Goal: Information Seeking & Learning: Find specific page/section

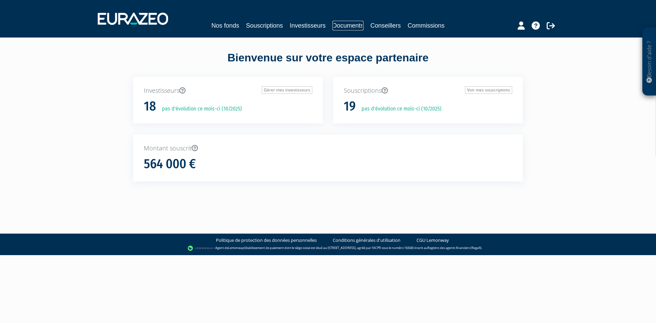
click at [337, 27] on link "Documents" at bounding box center [347, 26] width 31 height 10
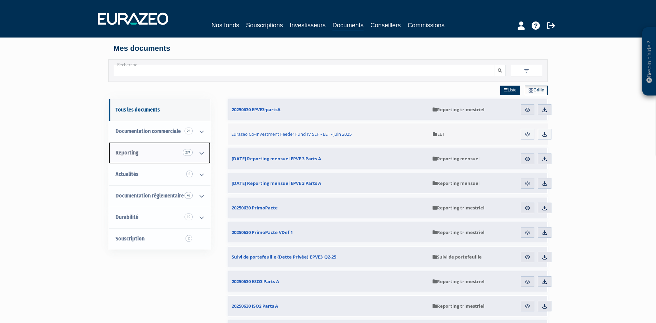
click at [200, 153] on icon at bounding box center [202, 153] width 18 height 21
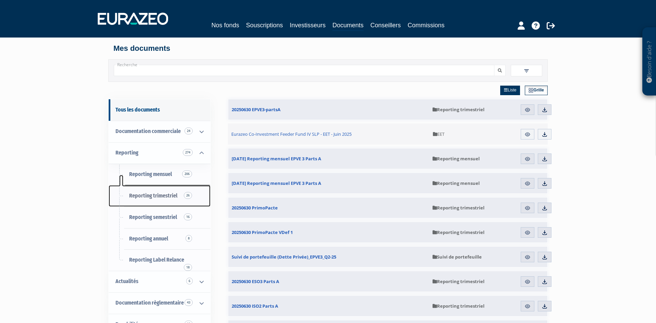
click at [189, 196] on span "26" at bounding box center [188, 195] width 8 height 7
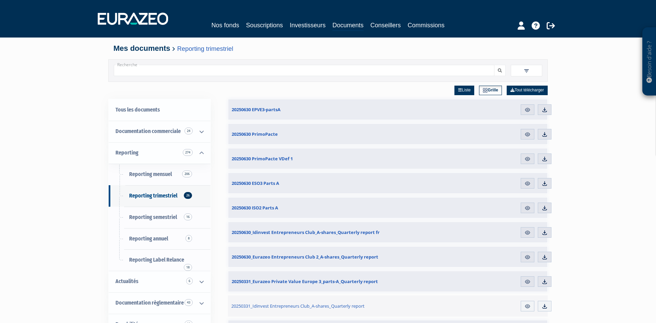
click at [229, 73] on input "Recherche" at bounding box center [304, 70] width 380 height 11
type input "idinvest patrimoine 7"
click at [494, 65] on button "submit" at bounding box center [500, 70] width 12 height 11
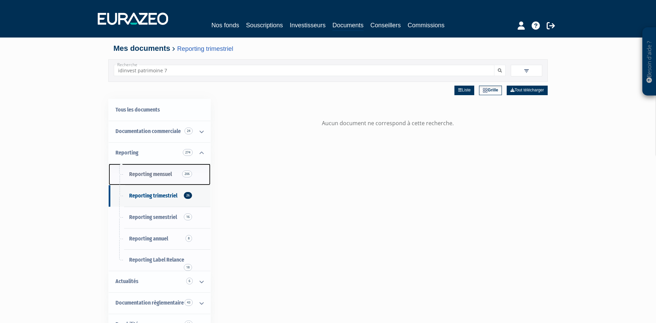
click at [156, 174] on span "Reporting mensuel 206" at bounding box center [150, 174] width 43 height 6
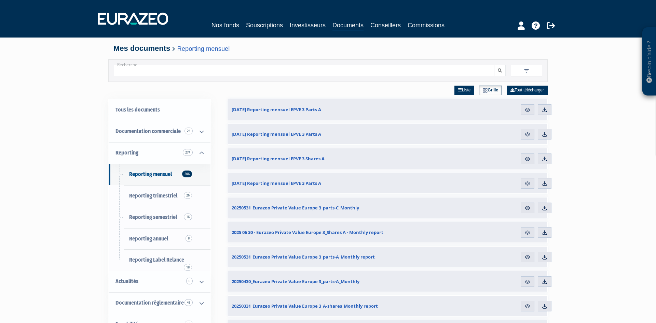
click at [170, 72] on input "Recherche" at bounding box center [304, 70] width 380 height 11
type input "idinvest patrimoine"
click at [521, 89] on link "Tout télécharger" at bounding box center [526, 91] width 41 height 10
click at [162, 107] on link "Tous les documents" at bounding box center [160, 110] width 102 height 22
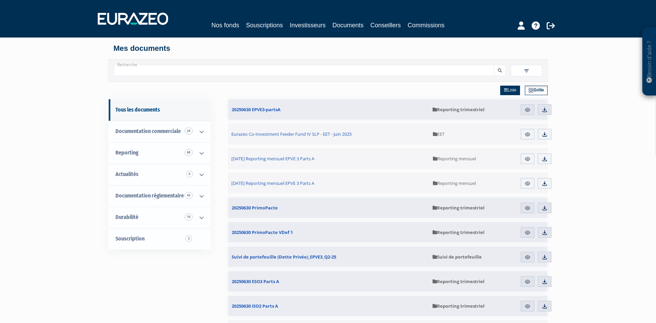
click at [248, 72] on input "Recherche" at bounding box center [304, 70] width 380 height 11
type input "idinvest patrimoine"
click at [494, 65] on button "submit" at bounding box center [500, 70] width 12 height 11
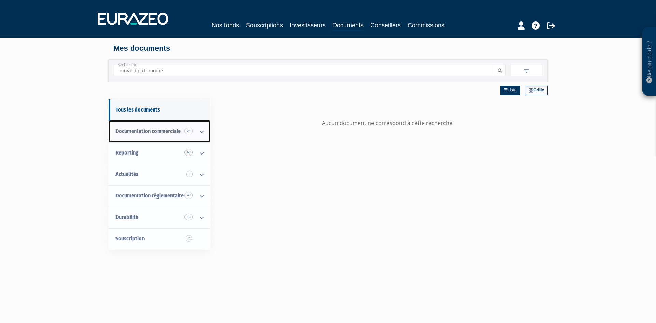
click at [151, 134] on span "Documentation commerciale 24" at bounding box center [147, 131] width 65 height 6
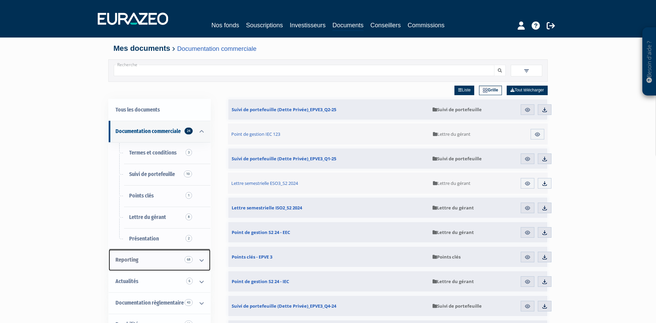
click at [129, 259] on span "Reporting 68" at bounding box center [126, 260] width 23 height 6
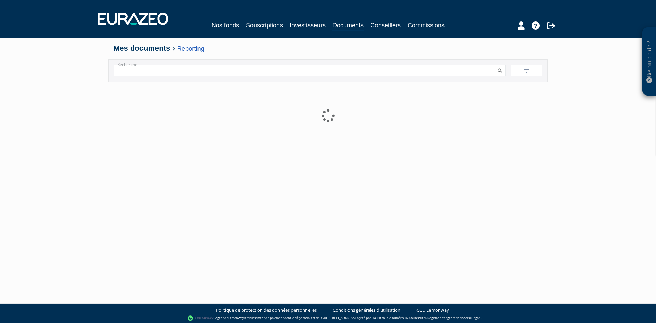
click at [162, 71] on input "Recherche" at bounding box center [304, 70] width 380 height 11
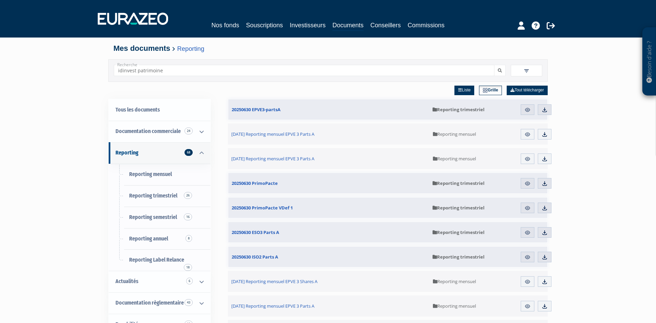
click at [299, 74] on input "idinvest patrimoine" at bounding box center [304, 70] width 380 height 11
type input "idinvest patrimoine"
click at [520, 90] on link "Tout télécharger" at bounding box center [526, 91] width 41 height 10
click at [500, 71] on icon "submit" at bounding box center [500, 71] width 4 height 4
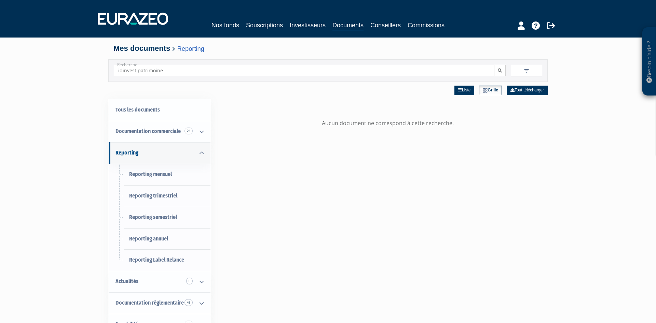
click at [500, 71] on icon "submit" at bounding box center [500, 71] width 4 height 4
click at [144, 109] on link "Tous les documents" at bounding box center [160, 110] width 102 height 22
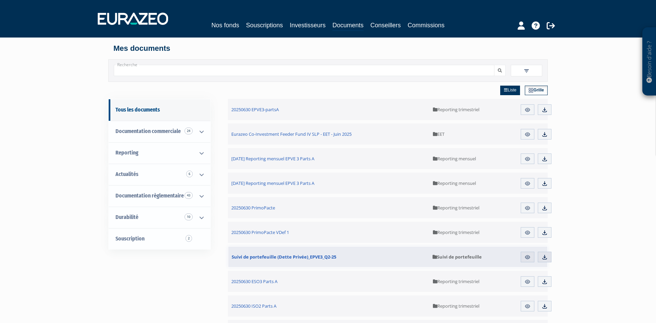
click at [211, 70] on input "Recherche" at bounding box center [304, 70] width 380 height 11
type input "fcpi"
click at [494, 65] on button "submit" at bounding box center [500, 70] width 12 height 11
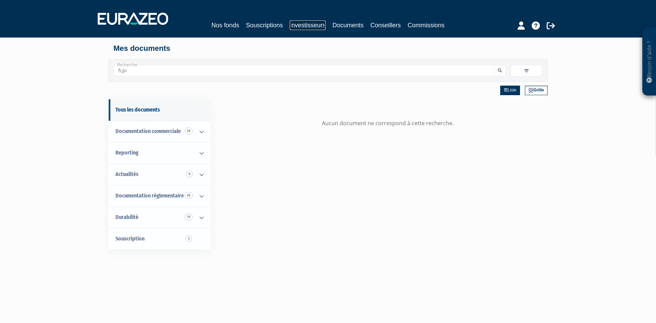
click at [301, 25] on link "Investisseurs" at bounding box center [308, 25] width 36 height 10
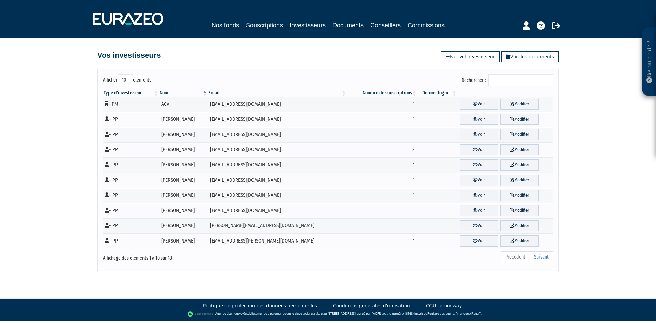
click at [494, 80] on input "Rechercher :" at bounding box center [520, 80] width 65 height 12
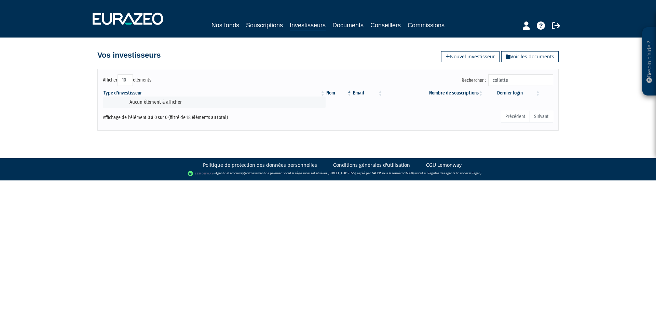
type input "collette"
click at [332, 67] on div "Afficher 10 25 50 100 éléments Rechercher : collette Type d'investisseur Nom Em…" at bounding box center [327, 96] width 389 height 68
click at [314, 26] on link "Investisseurs" at bounding box center [308, 25] width 36 height 11
click at [266, 25] on link "Souscriptions" at bounding box center [264, 25] width 37 height 10
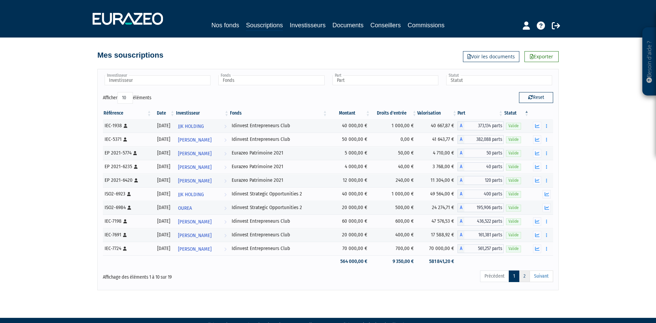
click at [524, 276] on link "2" at bounding box center [524, 277] width 11 height 12
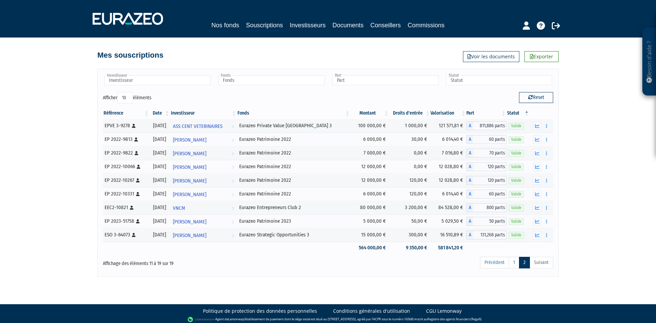
click at [536, 262] on ul "Précédent 1 2 Suivant" at bounding box center [516, 263] width 73 height 12
click at [235, 26] on link "Nos fonds" at bounding box center [225, 25] width 28 height 10
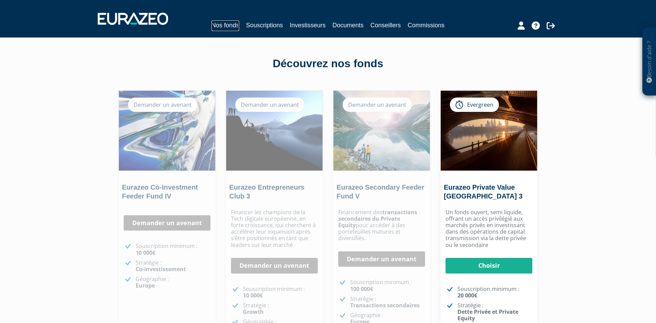
click at [221, 24] on link "Nos fonds" at bounding box center [225, 25] width 28 height 11
click at [315, 26] on link "Investisseurs" at bounding box center [308, 25] width 36 height 10
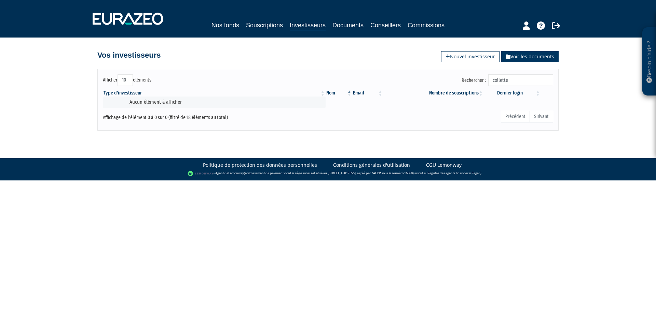
click at [546, 55] on link "Voir les documents" at bounding box center [529, 56] width 57 height 11
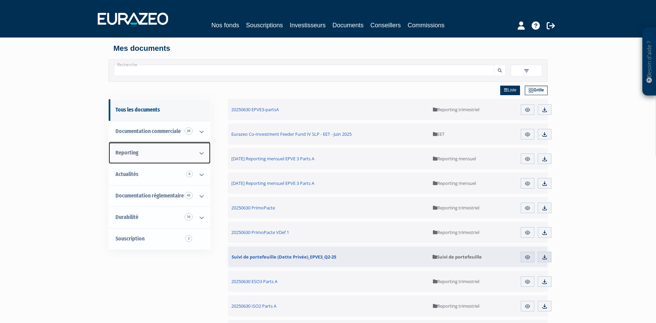
click at [203, 153] on icon at bounding box center [202, 153] width 18 height 21
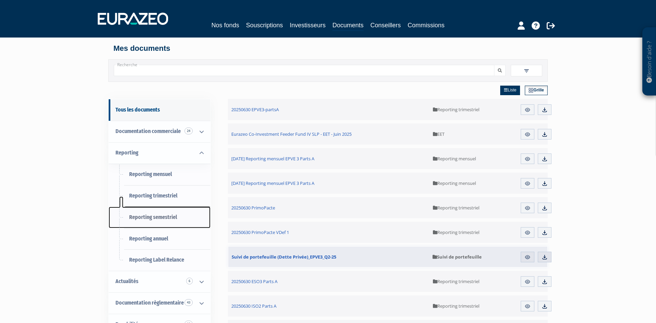
click at [177, 216] on link "Reporting semestriel" at bounding box center [160, 218] width 102 height 22
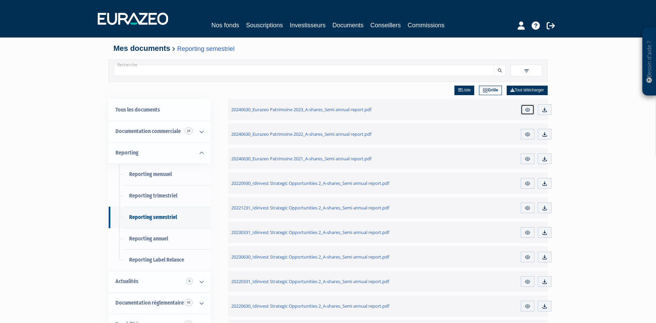
click at [528, 110] on img at bounding box center [527, 110] width 6 height 6
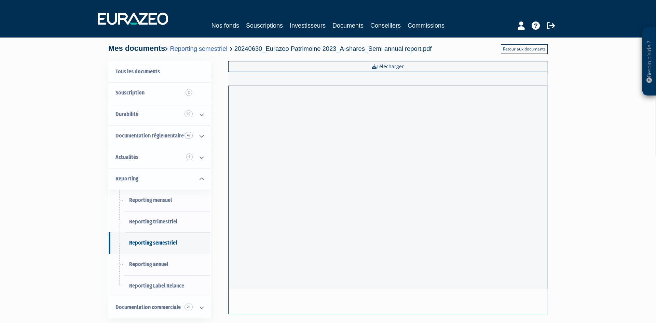
click at [505, 50] on link "Retour aux documents" at bounding box center [524, 49] width 47 height 10
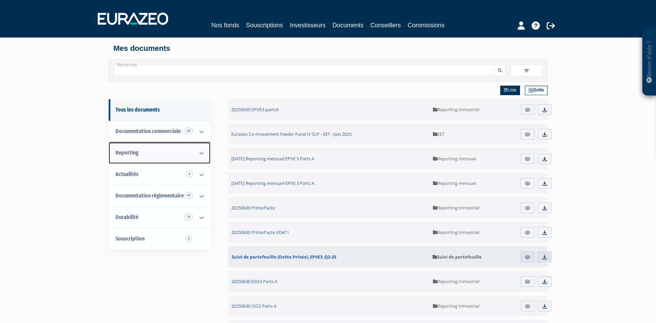
click at [203, 153] on icon at bounding box center [202, 153] width 18 height 21
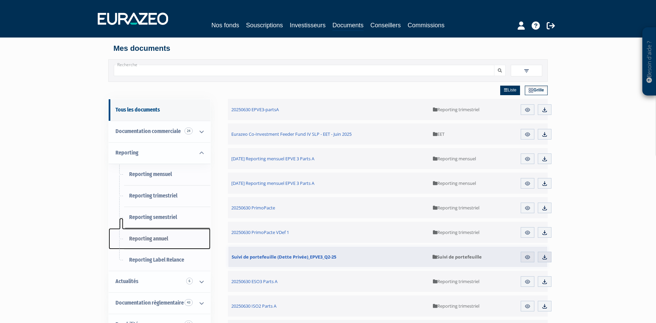
click at [164, 239] on span "Reporting annuel" at bounding box center [148, 239] width 39 height 6
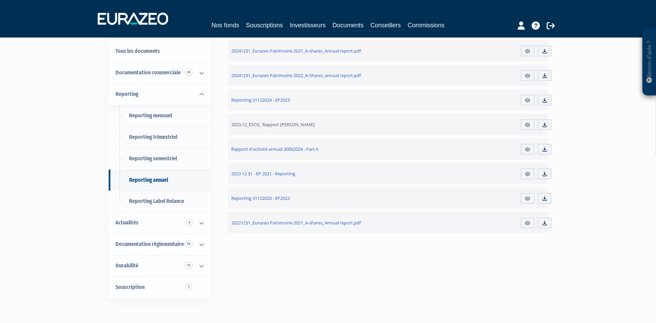
scroll to position [70, 0]
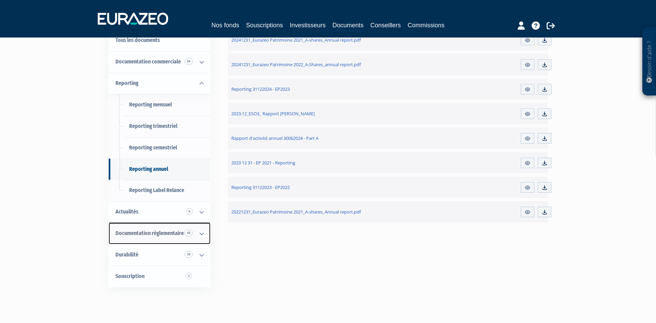
click at [202, 234] on icon at bounding box center [202, 233] width 18 height 21
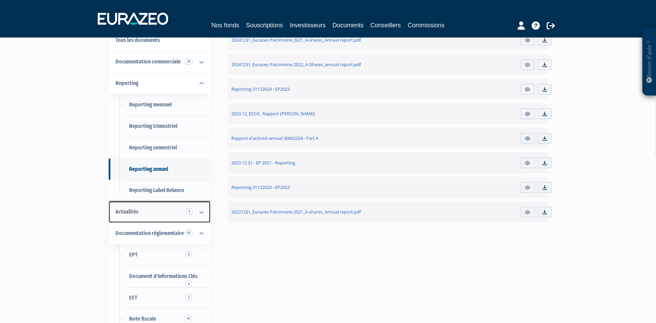
click at [199, 211] on icon at bounding box center [202, 212] width 18 height 21
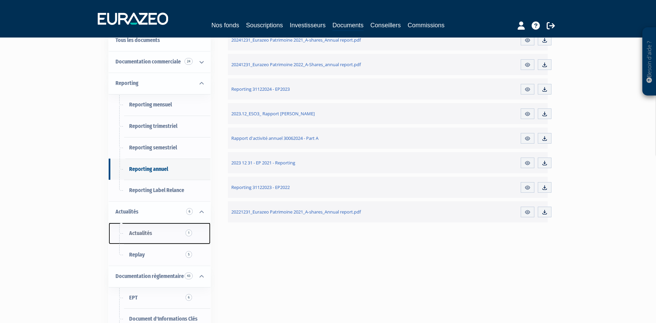
click at [159, 234] on link "Actualités 1" at bounding box center [160, 234] width 102 height 22
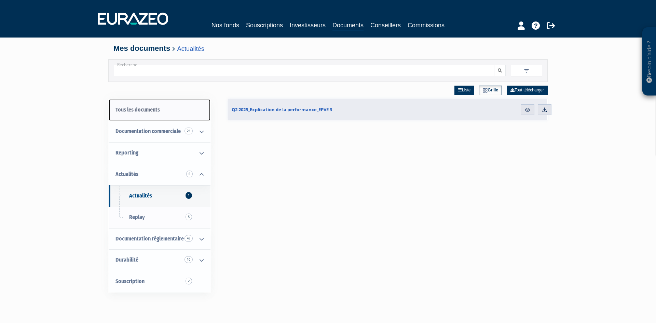
click at [142, 109] on link "Tous les documents" at bounding box center [160, 110] width 102 height 22
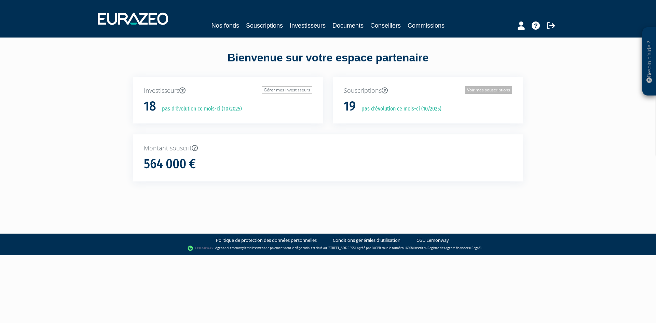
click at [489, 91] on link "Voir mes souscriptions" at bounding box center [488, 90] width 47 height 8
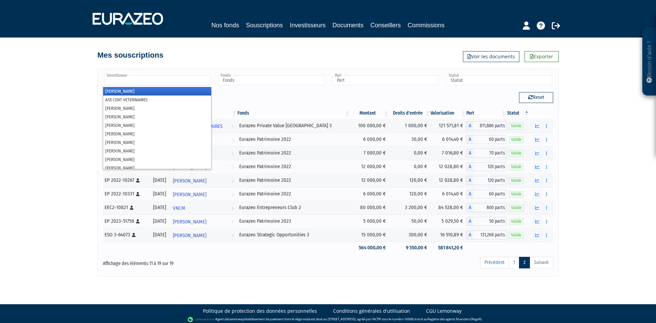
click at [130, 80] on input "text" at bounding box center [158, 80] width 106 height 10
type input "Investisseur"
click at [53, 98] on div "Besoin d'aide ? × J'ai besoin d'aide Si vous avez une question à propos du fonc…" at bounding box center [328, 138] width 656 height 277
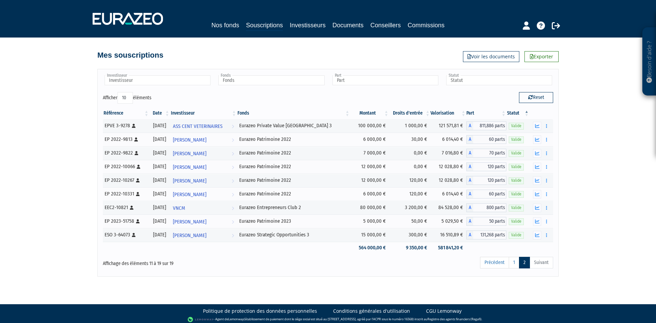
click at [640, 217] on div "Besoin d'aide ? × J'ai besoin d'aide Si vous avez une question à propos du fonc…" at bounding box center [328, 138] width 656 height 277
click at [228, 25] on link "Nos fonds" at bounding box center [225, 25] width 28 height 10
